Goal: Find specific page/section: Find specific page/section

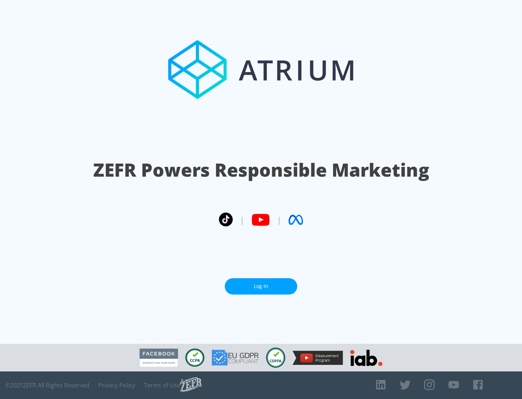
click at [261, 283] on link "Log In" at bounding box center [261, 286] width 73 height 16
